Goal: Find specific page/section: Find specific page/section

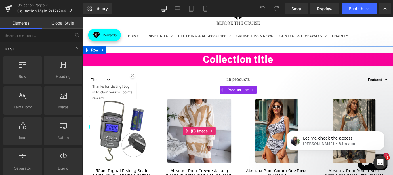
scroll to position [115, 0]
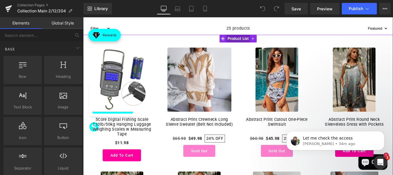
click at [255, 42] on span "Product List" at bounding box center [257, 41] width 27 height 9
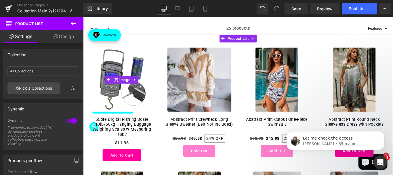
click at [114, 77] on img at bounding box center [127, 87] width 72 height 72
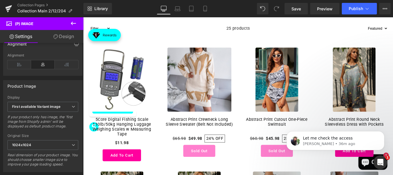
scroll to position [29, 0]
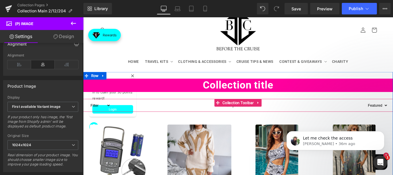
click at [207, 122] on div at bounding box center [257, 122] width 348 height 1
click at [249, 116] on span "Collection Toolbar" at bounding box center [257, 113] width 38 height 9
click at [249, 114] on span "Collection Toolbar" at bounding box center [257, 113] width 38 height 9
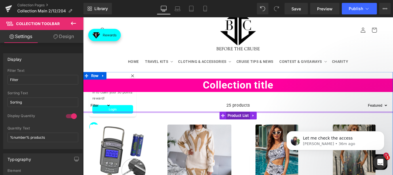
click at [253, 127] on span "Product List" at bounding box center [257, 127] width 27 height 9
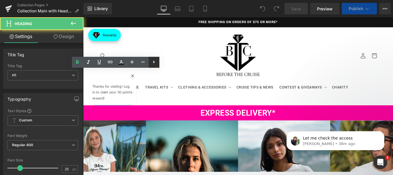
scroll to position [288, 0]
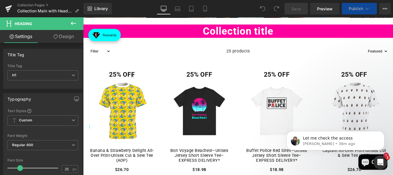
click at [251, 73] on div "25% OFF Heading Sale Off (P) Image Bon Voyage Beaches!–Unisex Jersey Short Slee…" at bounding box center [213, 143] width 87 height 144
click at [245, 77] on div "25% OFF Heading" at bounding box center [214, 81] width 76 height 9
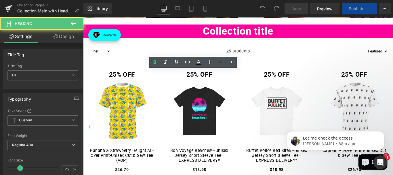
scroll to position [288, 0]
click at [146, 83] on h1 "25% OFF" at bounding box center [127, 81] width 76 height 9
click at [204, 63] on link at bounding box center [209, 62] width 11 height 11
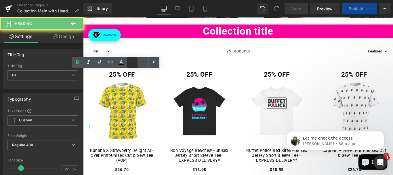
click at [137, 63] on link at bounding box center [132, 62] width 11 height 11
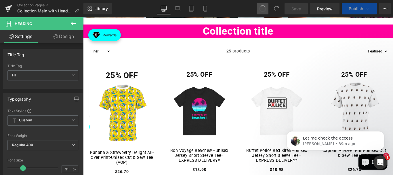
click at [176, 83] on h1 "25% OFF" at bounding box center [214, 81] width 76 height 9
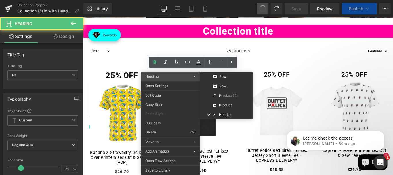
click at [166, 77] on span "Heading" at bounding box center [169, 76] width 48 height 5
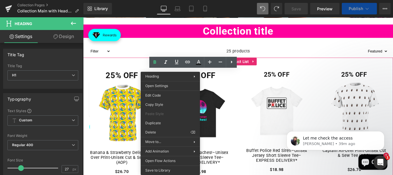
click at [138, 93] on img at bounding box center [127, 125] width 72 height 72
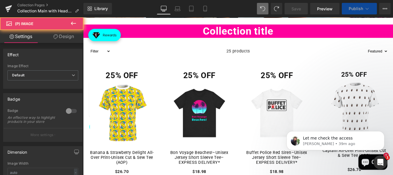
click at [112, 98] on div "Sale Off (P) Image" at bounding box center [127, 125] width 76 height 72
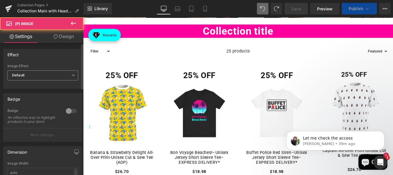
scroll to position [310, 0]
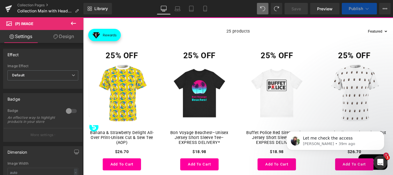
click at [123, 85] on img at bounding box center [127, 102] width 72 height 72
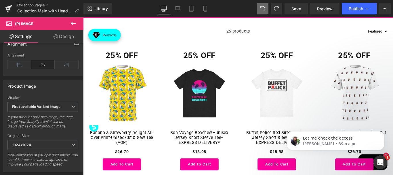
scroll to position [230, 0]
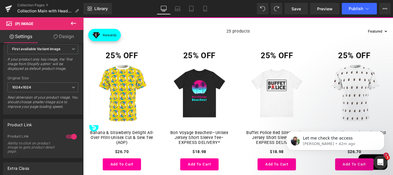
click at [176, 76] on link "Sale Off" at bounding box center [214, 102] width 76 height 72
click at [182, 70] on img at bounding box center [214, 102] width 72 height 72
click at [155, 72] on img at bounding box center [127, 102] width 72 height 72
click at [163, 77] on div "25% OFF Heading Sale Off (P) Image [PERSON_NAME] & Strawberry Delight All-Over …" at bounding box center [126, 122] width 87 height 146
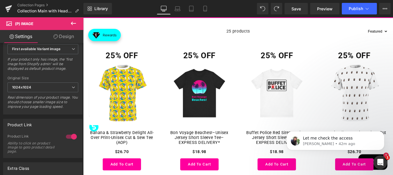
click at [124, 62] on div "25% OFF Heading" at bounding box center [127, 61] width 76 height 12
click at [7, 7] on icon at bounding box center [8, 7] width 7 height 4
click at [9, 7] on icon at bounding box center [8, 7] width 7 height 4
click at [24, 3] on link "Collection Pages" at bounding box center [50, 5] width 66 height 5
click at [25, 6] on link "Collection Pages" at bounding box center [50, 5] width 66 height 5
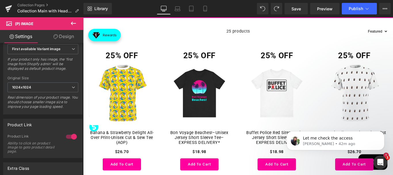
click at [25, 6] on link "Collection Pages" at bounding box center [50, 5] width 66 height 5
click at [37, 6] on link "Collection Pages" at bounding box center [50, 5] width 66 height 5
click at [120, 61] on strong "25% OFF" at bounding box center [126, 60] width 36 height 11
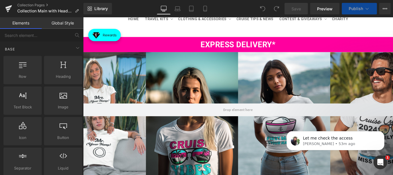
scroll to position [259, 0]
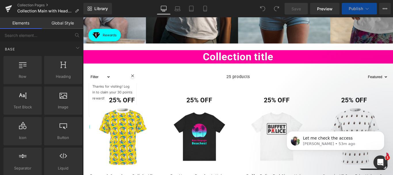
click at [127, 129] on img at bounding box center [127, 151] width 72 height 72
click at [137, 82] on div "25 products" at bounding box center [257, 84] width 286 height 14
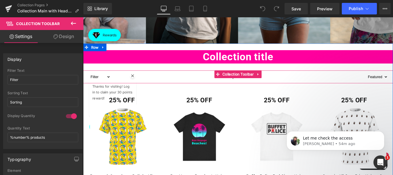
click at [139, 82] on div "25 products" at bounding box center [257, 84] width 286 height 14
click at [165, 107] on div "25% OFF Heading Sale Off (P) Image [PERSON_NAME] & Strawberry Delight All-Over …" at bounding box center [126, 172] width 87 height 144
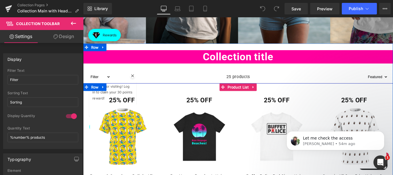
click at [170, 106] on div "25% OFF Heading Sale Off (P) Image Bon Voyage Beaches!–Unisex Jersey Short Slee…" at bounding box center [213, 172] width 87 height 144
click at [267, 94] on span "Product List" at bounding box center [257, 95] width 27 height 9
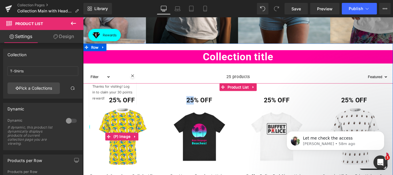
click at [127, 139] on img at bounding box center [127, 151] width 72 height 72
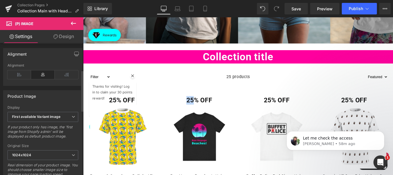
scroll to position [179, 0]
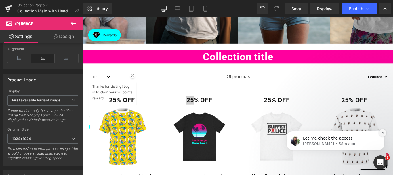
click at [382, 131] on icon "Dismiss notification" at bounding box center [382, 132] width 3 height 3
click at [65, 104] on span "First available Variant image" at bounding box center [42, 100] width 71 height 10
